Goal: Task Accomplishment & Management: Manage account settings

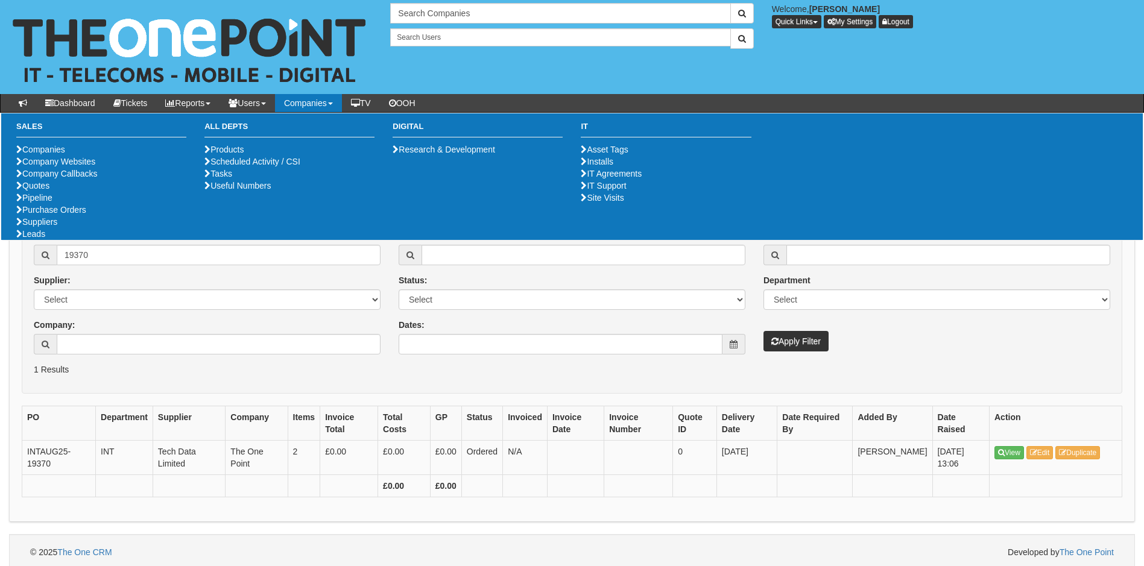
click at [207, 388] on form "PO: 19370 Supplier: Select 123 REG.co.uk 1Password 3 4Gon AA Jones Electric Ltd…" at bounding box center [572, 306] width 1101 height 176
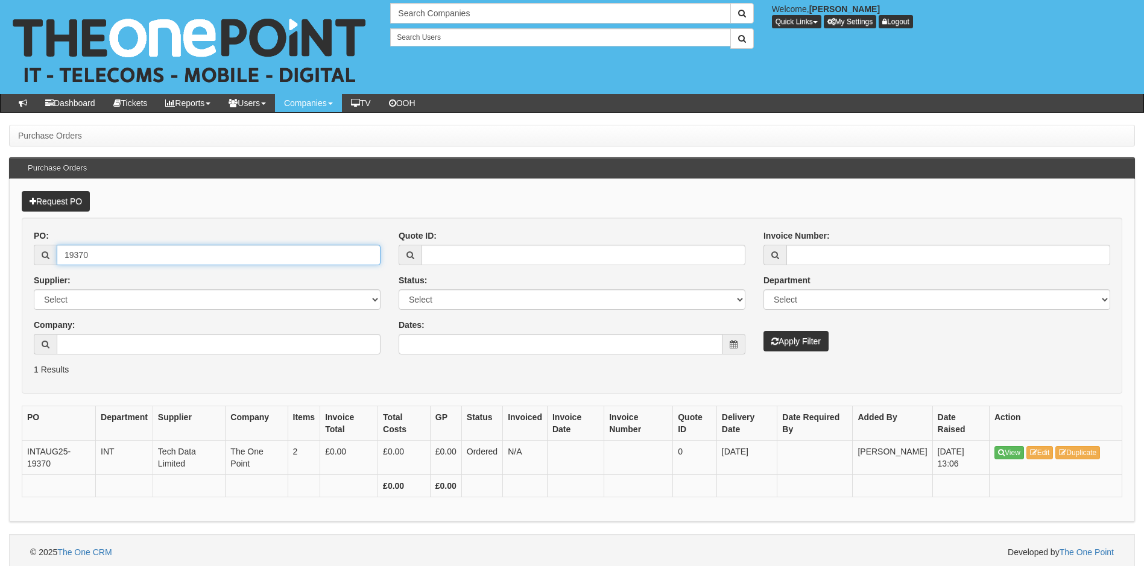
drag, startPoint x: 95, startPoint y: 255, endPoint x: 27, endPoint y: 263, distance: 69.2
click at [27, 263] on div "PO: 19370 Supplier: Select 123 REG.co.uk 1Password 3 4Gon AA Jones Electric Ltd…" at bounding box center [207, 297] width 365 height 134
click at [725, 342] on span at bounding box center [734, 344] width 23 height 21
click at [739, 347] on span at bounding box center [734, 344] width 23 height 21
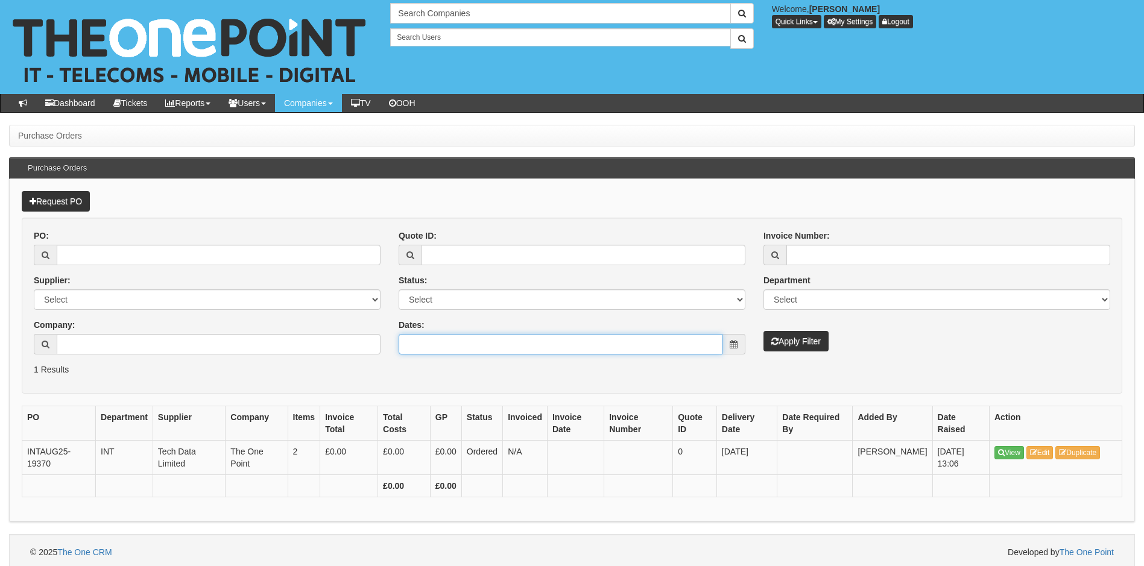
click at [654, 349] on input "Dates:" at bounding box center [561, 344] width 324 height 21
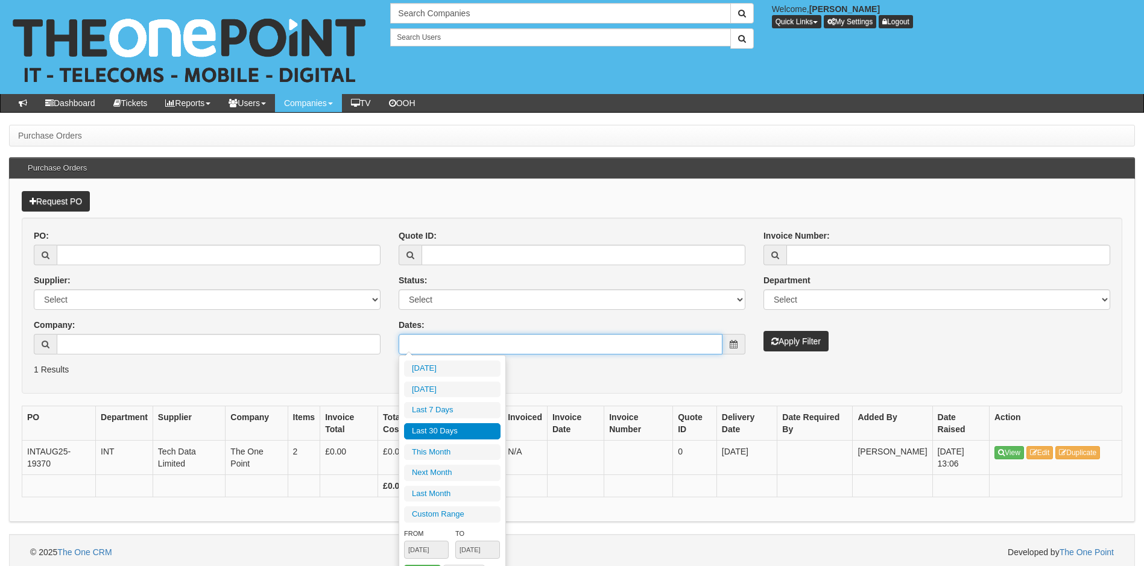
type input "2025-08-27"
type input "2025-07-30"
type input "2025-08-28"
type input "2025-08-01"
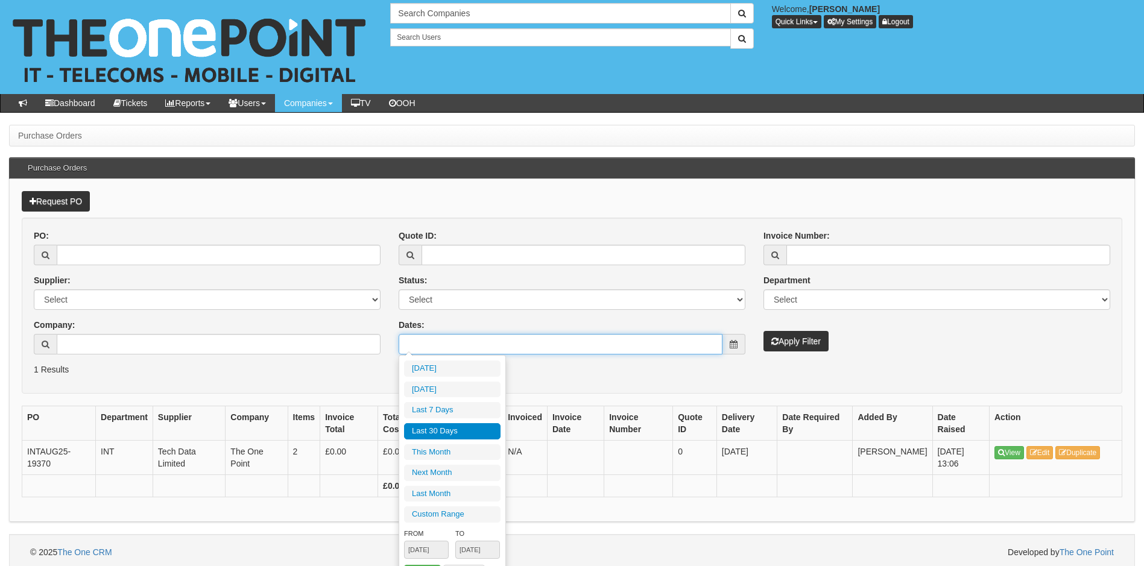
type input "2025-08-31"
type input "2025-07-30"
type input "2025-08-28"
type input "2025-08-01"
type input "2025-08-31"
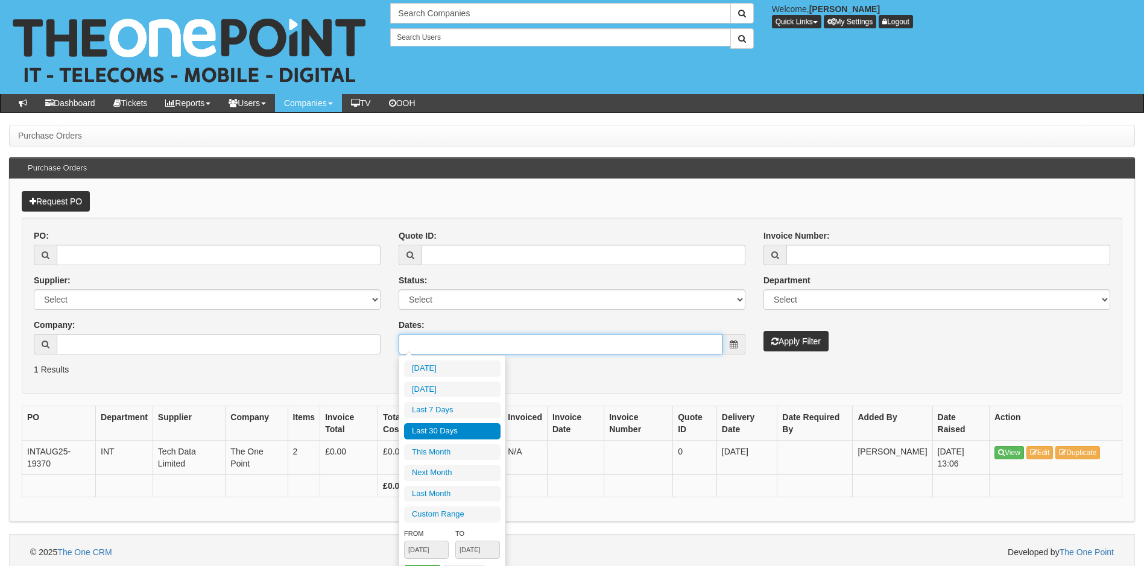
type input "2025-07-30"
type input "2025-08-28"
click at [464, 430] on li "Last 30 Days" at bounding box center [452, 431] width 96 height 16
type input "2025-07-30 - 2025-08-28"
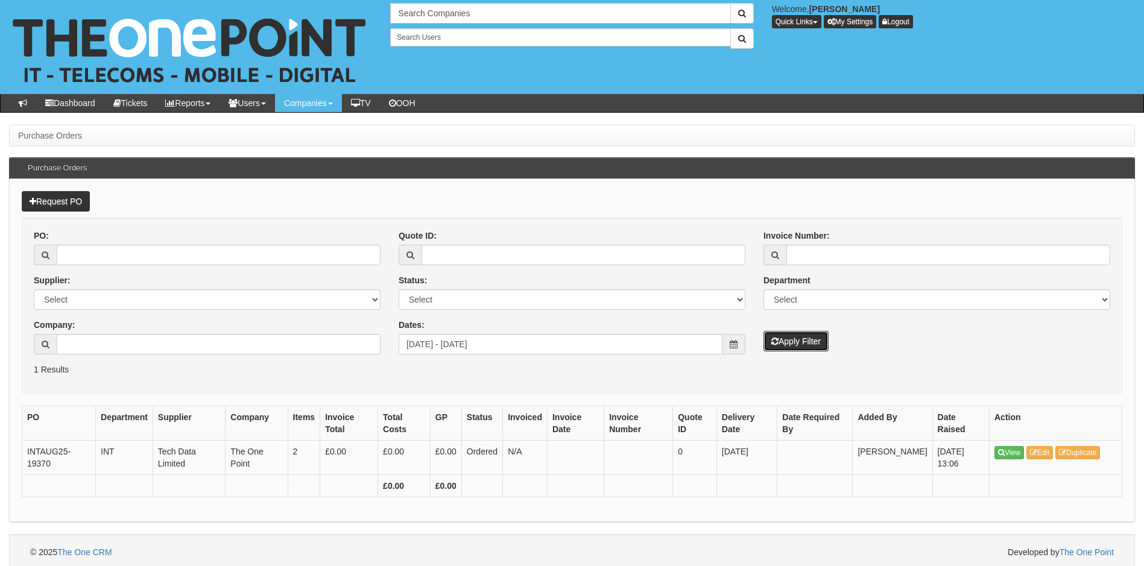
click at [782, 345] on button "Apply Filter" at bounding box center [796, 341] width 65 height 21
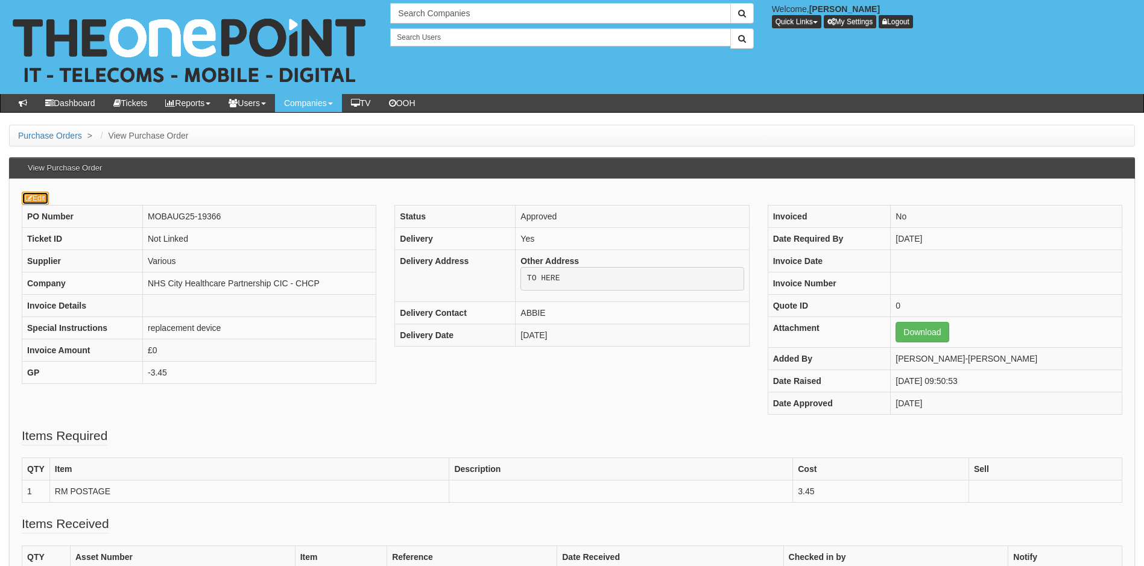
click at [32, 195] on icon at bounding box center [28, 198] width 7 height 7
